Goal: Task Accomplishment & Management: Use online tool/utility

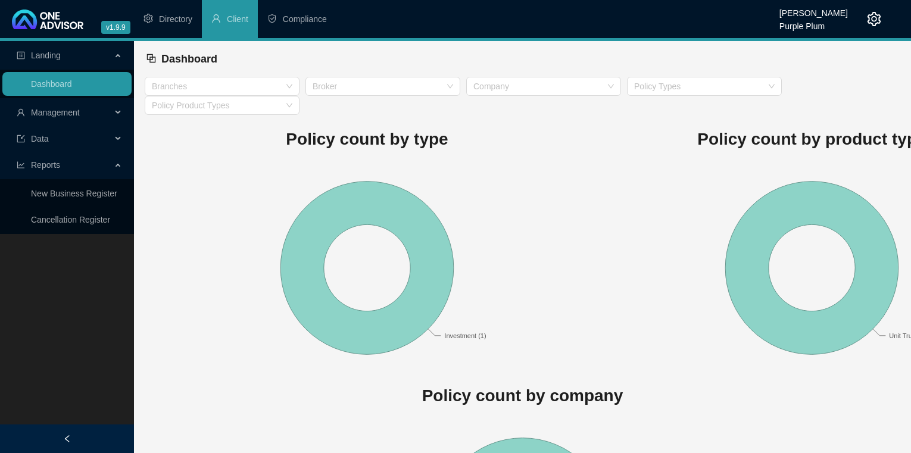
click at [117, 110] on div "Management" at bounding box center [66, 113] width 129 height 24
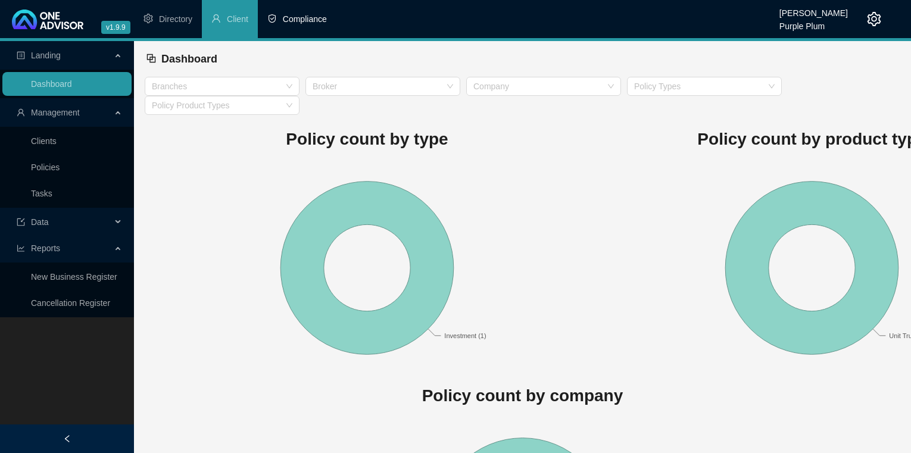
click at [318, 21] on span "Compliance" at bounding box center [305, 19] width 44 height 10
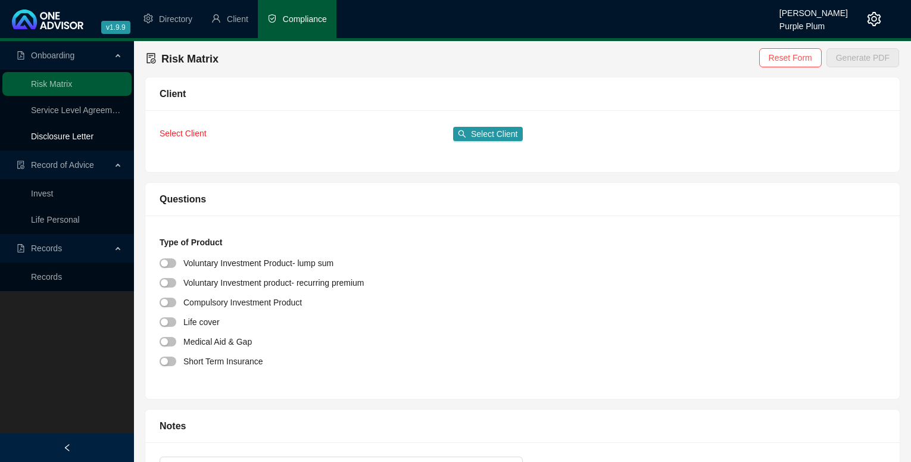
click at [77, 133] on link "Disclosure Letter" at bounding box center [62, 137] width 62 height 10
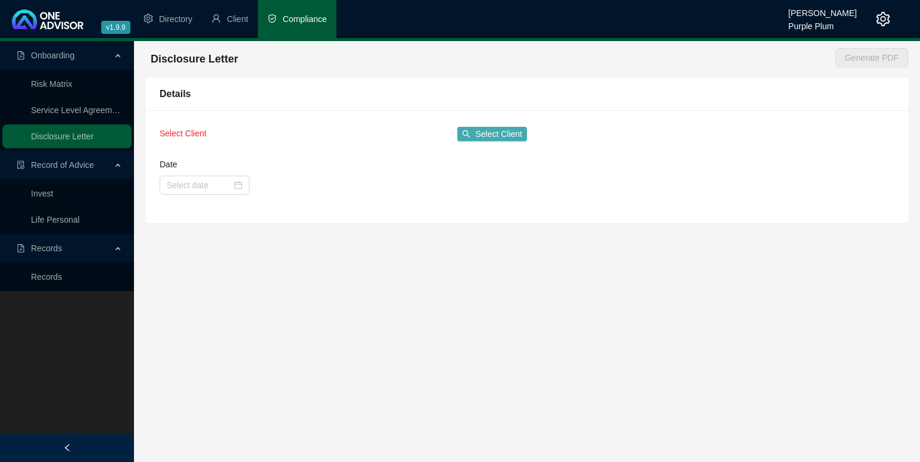
click at [473, 132] on button "Select Client" at bounding box center [492, 134] width 70 height 14
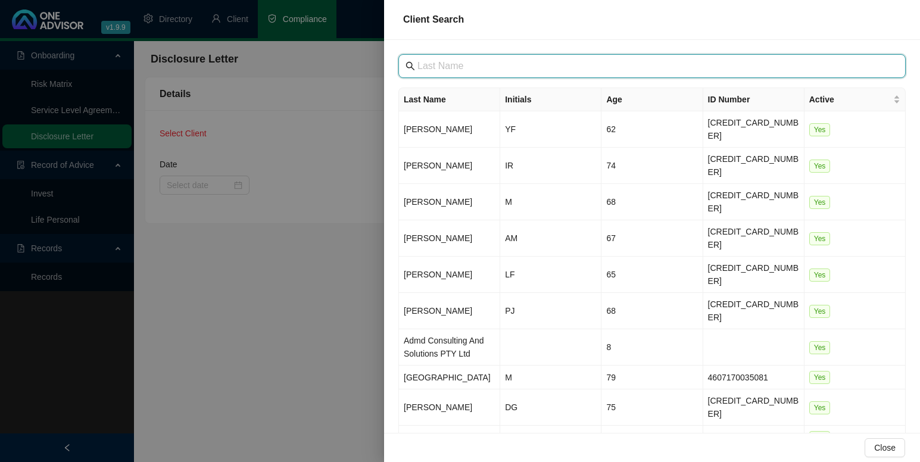
click at [425, 62] on input "text" at bounding box center [652, 66] width 471 height 14
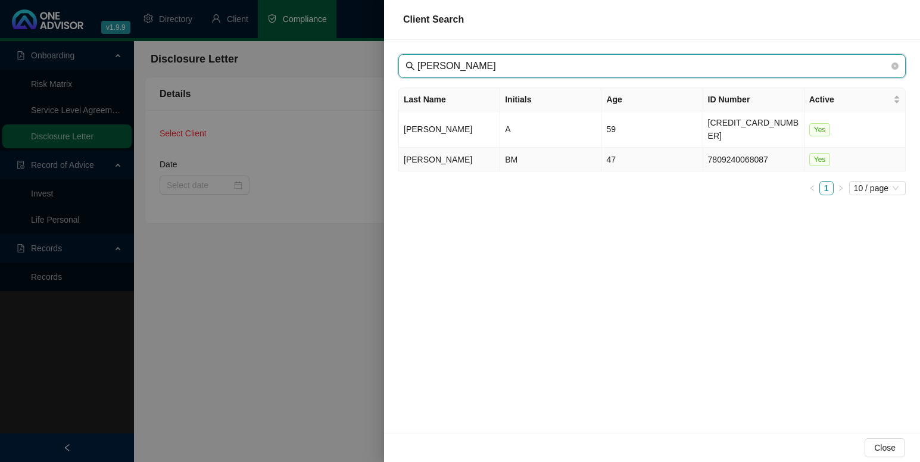
type input "[PERSON_NAME]"
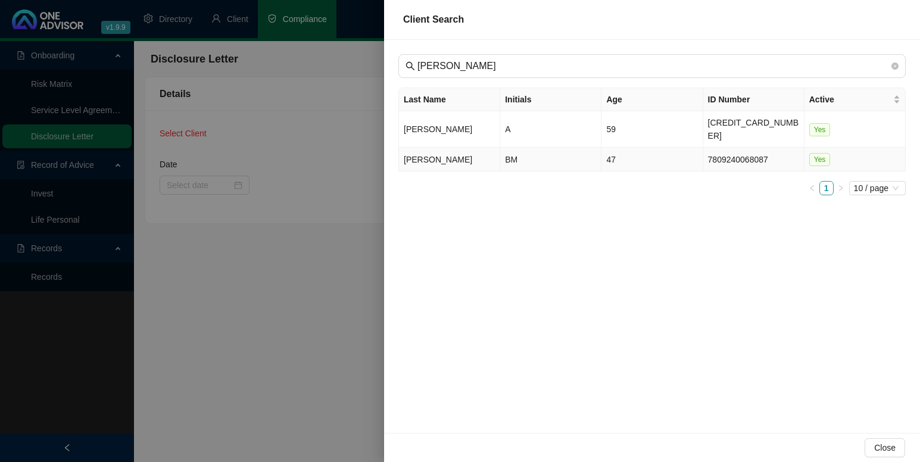
click at [513, 148] on td "BM" at bounding box center [550, 160] width 101 height 24
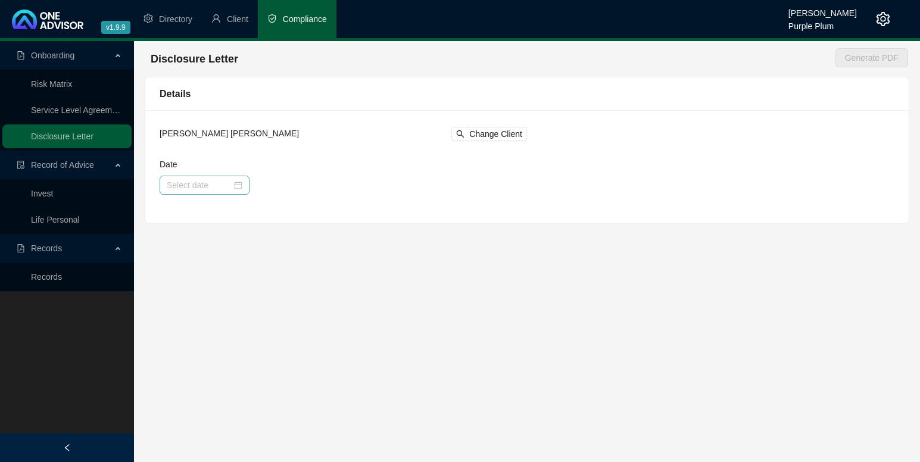
click at [239, 183] on div at bounding box center [205, 185] width 76 height 13
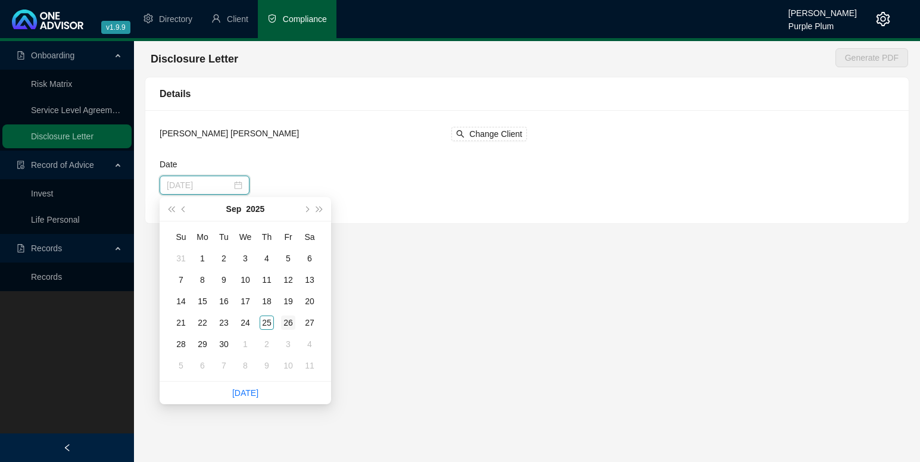
type input "[DATE]"
click at [290, 324] on div "26" at bounding box center [288, 322] width 14 height 14
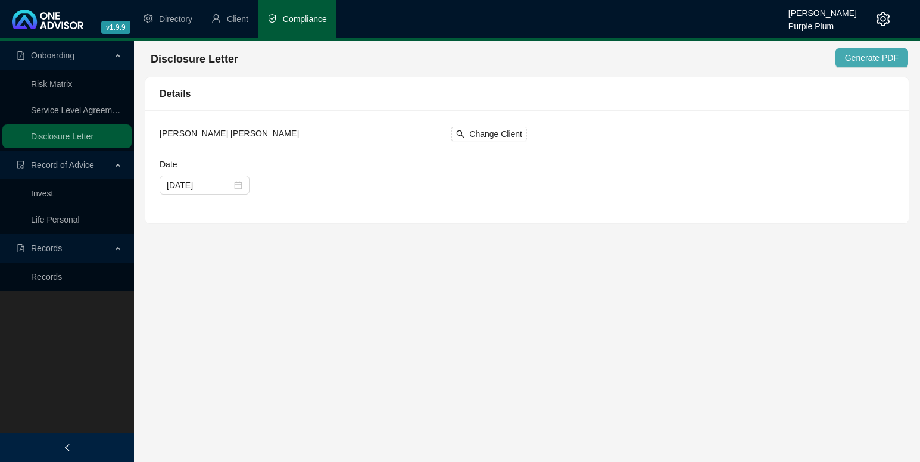
click at [860, 56] on span "Generate PDF" at bounding box center [872, 57] width 54 height 13
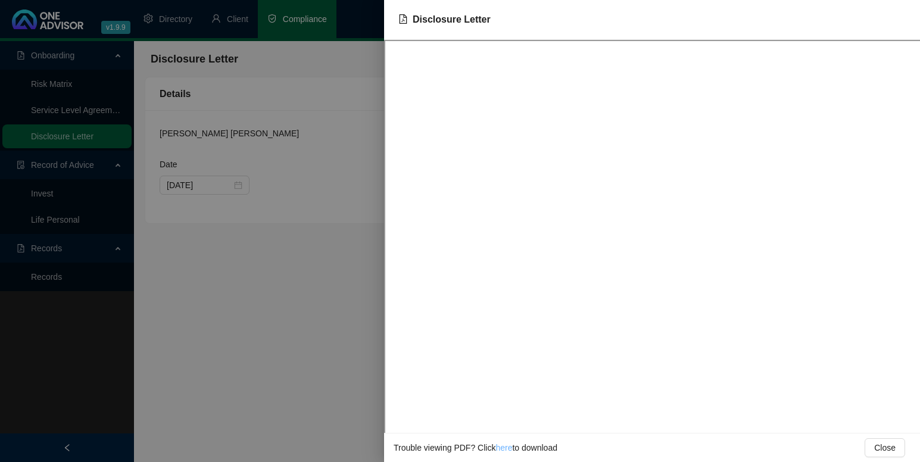
click at [499, 447] on link "here" at bounding box center [503, 448] width 17 height 10
click at [879, 445] on span "Close" at bounding box center [884, 447] width 21 height 13
